Goal: Task Accomplishment & Management: Complete application form

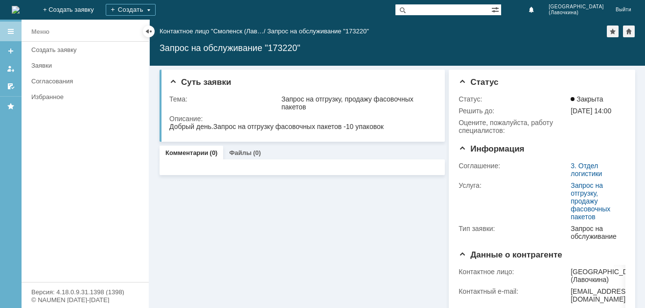
click at [64, 46] on link "Создать заявку" at bounding box center [86, 49] width 119 height 15
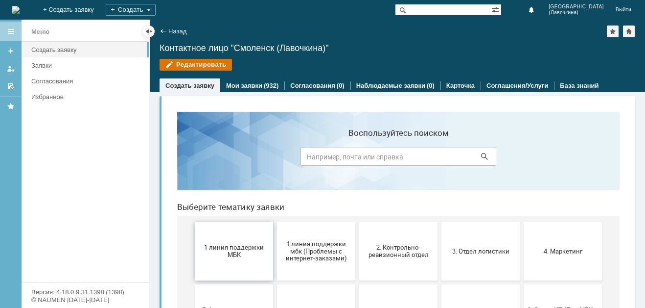
click at [235, 253] on span "1 линия поддержки МБК" at bounding box center [234, 250] width 72 height 15
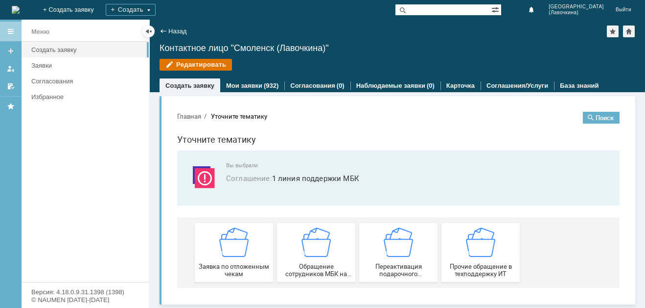
click at [235, 253] on img at bounding box center [233, 241] width 29 height 29
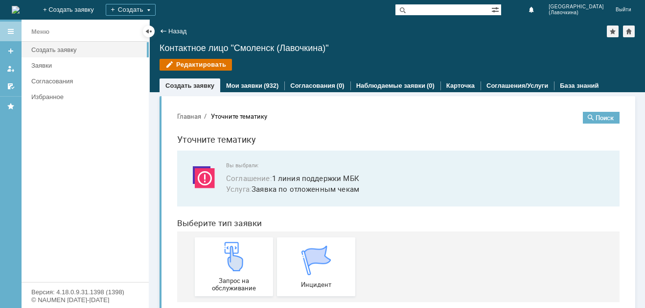
click at [235, 253] on img at bounding box center [233, 255] width 29 height 29
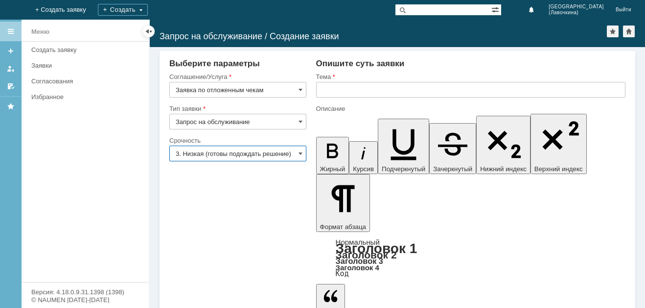
click at [198, 157] on input "3. Низкая (готовы подождать решение)" at bounding box center [237, 153] width 137 height 16
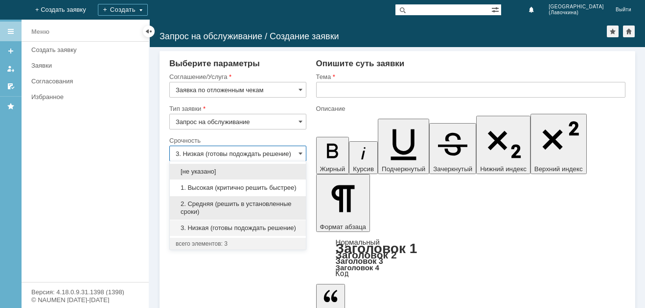
click at [204, 199] on div "2. Средняя (решить в установленные сроки)" at bounding box center [238, 208] width 136 height 24
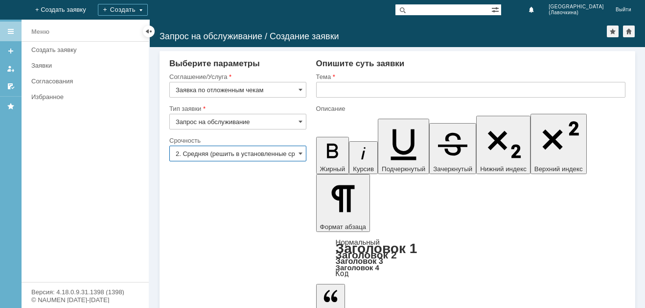
type input "2. Средняя (решить в установленные сроки)"
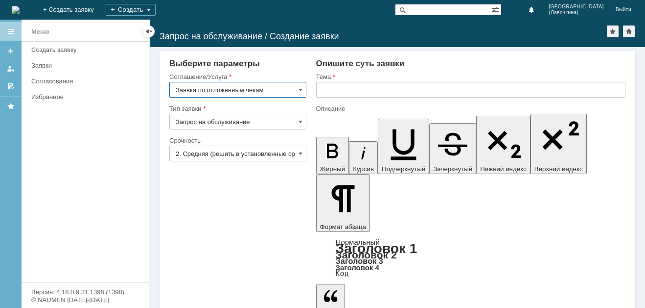
click at [340, 90] on input "text" at bounding box center [471, 90] width 310 height 16
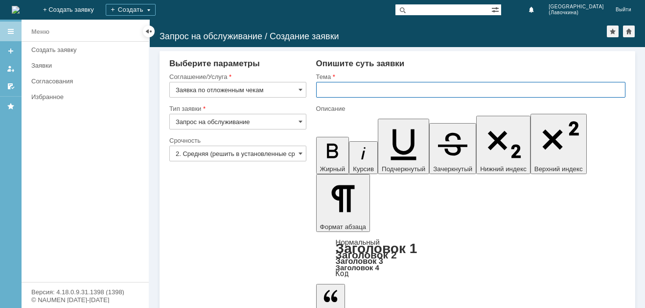
paste input "Заявка по отложенным чекам"
type input "Заявка по отложенным чекам"
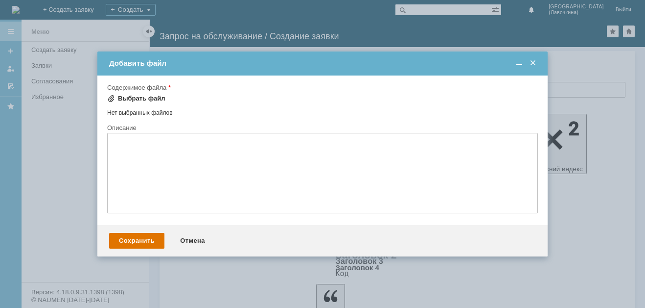
click at [120, 96] on div "Выбрать файл" at bounding box center [142, 99] width 48 height 8
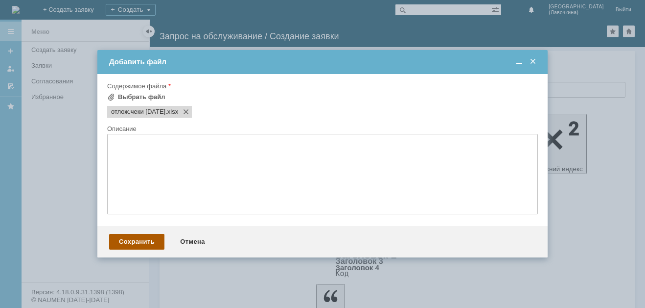
click at [141, 244] on div "Сохранить" at bounding box center [136, 242] width 55 height 16
